Goal: Information Seeking & Learning: Find specific fact

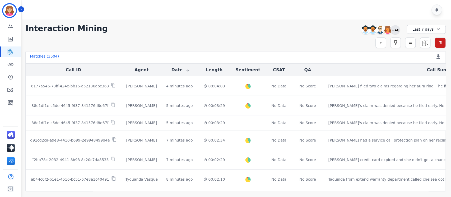
click at [395, 29] on div "+46" at bounding box center [395, 29] width 9 height 9
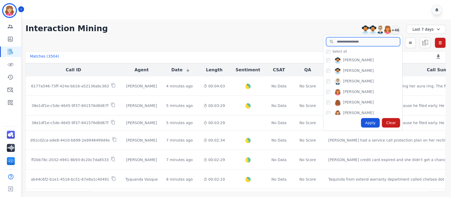
click at [346, 40] on input "search" at bounding box center [363, 41] width 74 height 9
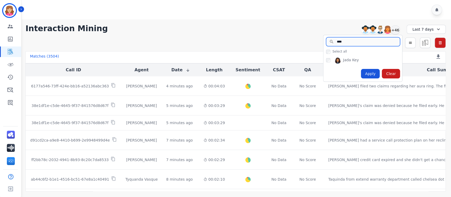
type input "****"
click at [372, 74] on div "Apply" at bounding box center [370, 74] width 19 height 10
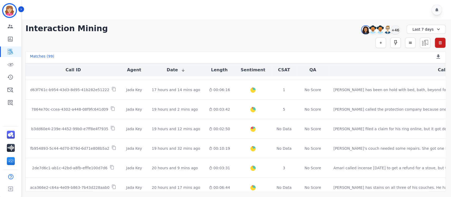
scroll to position [178, 0]
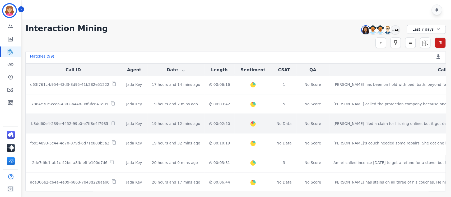
click at [71, 123] on p "b3dd60e4-239e-4452-99b0-e7ff8e4f7935" at bounding box center [69, 123] width 77 height 5
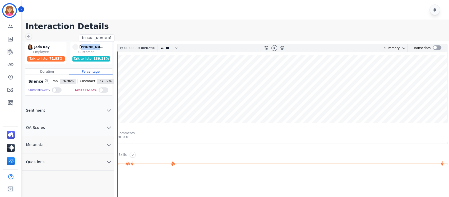
drag, startPoint x: 102, startPoint y: 47, endPoint x: 81, endPoint y: 45, distance: 20.7
click at [81, 45] on div "[PHONE_NUMBER]" at bounding box center [92, 47] width 26 height 6
copy div "17202879626"
click at [28, 35] on icon at bounding box center [28, 37] width 4 height 4
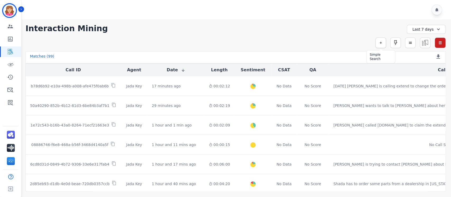
click at [378, 41] on button "button" at bounding box center [381, 43] width 11 height 11
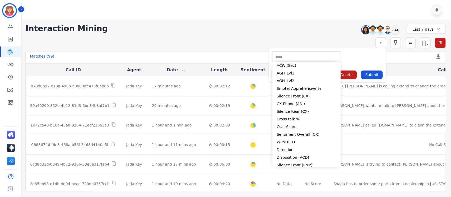
click at [307, 55] on input "selected options" at bounding box center [307, 57] width 66 height 6
